Goal: Transaction & Acquisition: Purchase product/service

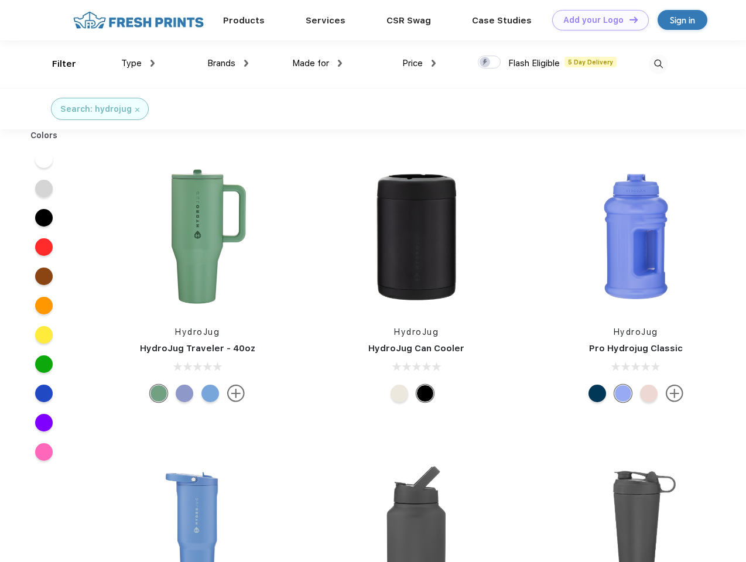
click at [596, 20] on link "Add your Logo Design Tool" at bounding box center [600, 20] width 97 height 20
click at [0, 0] on div "Design Tool" at bounding box center [0, 0] width 0 height 0
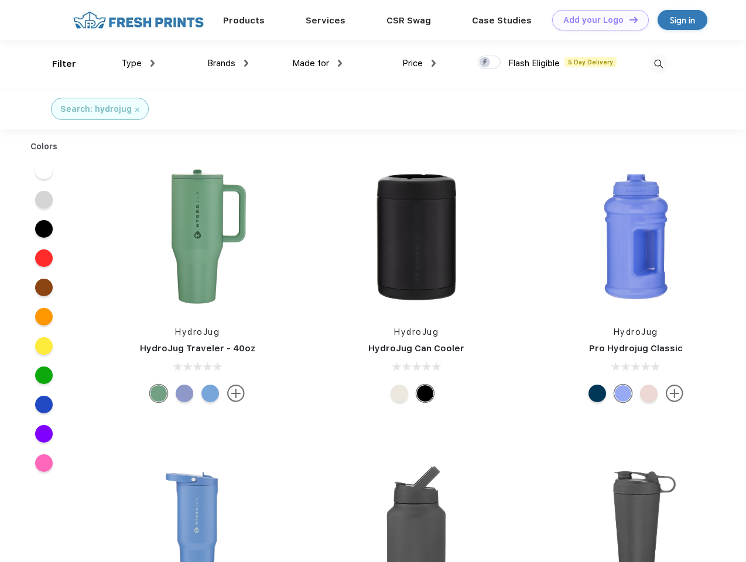
click at [628, 19] on link "Add your Logo Design Tool" at bounding box center [600, 20] width 97 height 20
click at [56, 64] on div "Filter" at bounding box center [64, 63] width 24 height 13
click at [138, 63] on span "Type" at bounding box center [131, 63] width 20 height 11
click at [228, 63] on span "Brands" at bounding box center [221, 63] width 28 height 11
click at [317, 63] on span "Made for" at bounding box center [310, 63] width 37 height 11
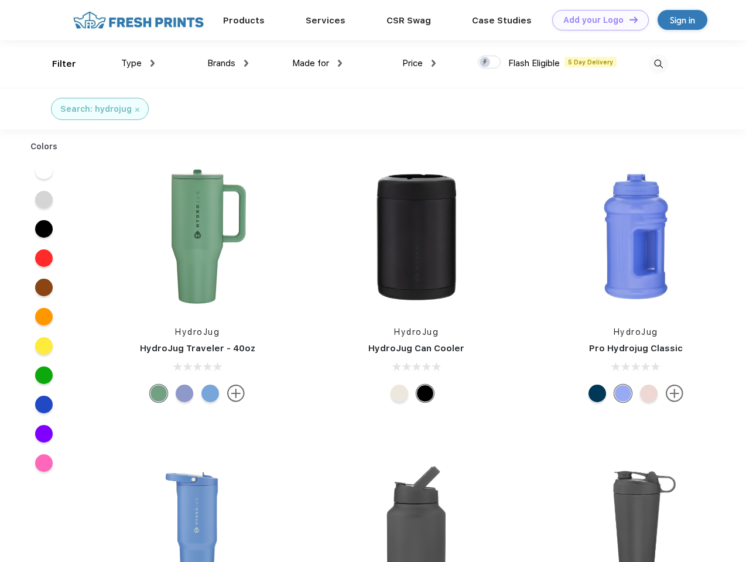
click at [419, 63] on span "Price" at bounding box center [412, 63] width 20 height 11
click at [489, 63] on div at bounding box center [489, 62] width 23 height 13
click at [485, 63] on input "checkbox" at bounding box center [482, 59] width 8 height 8
click at [658, 64] on img at bounding box center [658, 63] width 19 height 19
